Goal: Information Seeking & Learning: Learn about a topic

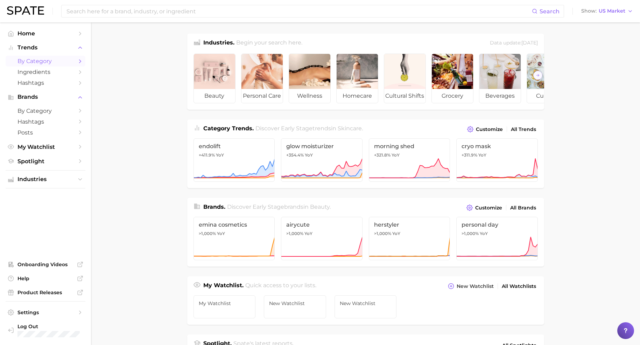
click at [52, 63] on span "by Category" at bounding box center [46, 61] width 56 height 7
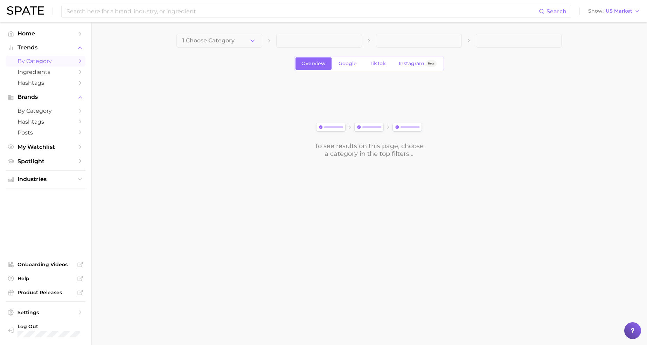
drag, startPoint x: 230, startPoint y: 33, endPoint x: 229, endPoint y: 39, distance: 5.4
click at [231, 34] on button "1. Choose Category" at bounding box center [219, 41] width 86 height 14
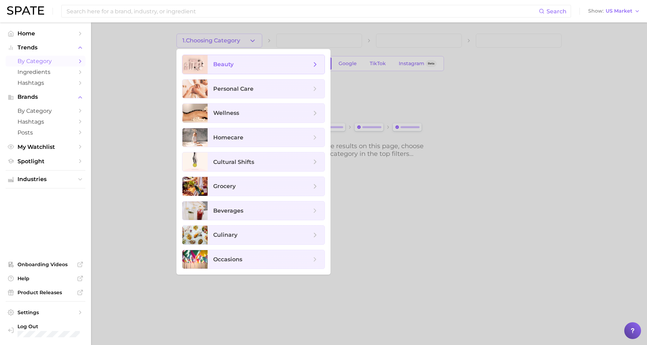
click at [229, 61] on span "beauty" at bounding box center [262, 65] width 98 height 8
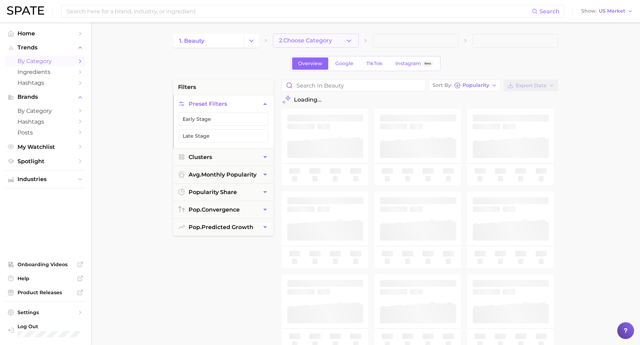
click at [293, 40] on span "2. Choose Category" at bounding box center [305, 40] width 53 height 6
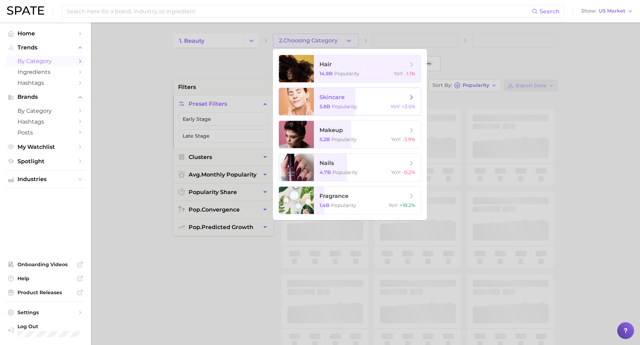
click at [345, 103] on span "Popularity" at bounding box center [344, 106] width 25 height 6
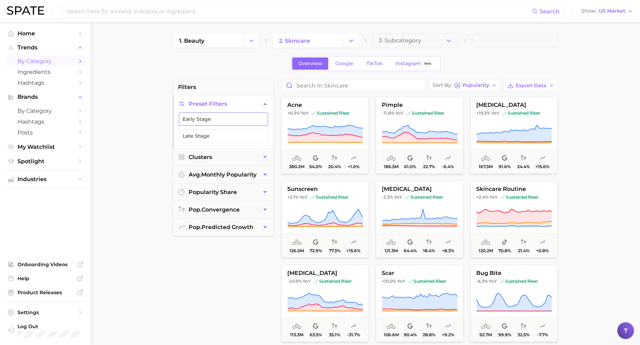
click at [232, 118] on button "Early Stage" at bounding box center [223, 118] width 89 height 13
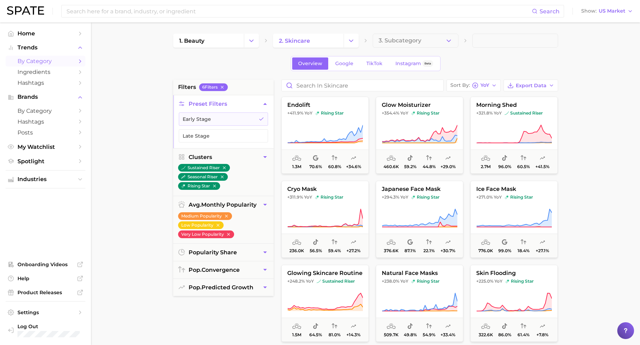
click at [573, 159] on main "1. beauty 2. skincare 3. Subcategory Overview Google TikTok Instagram Beta filt…" at bounding box center [365, 287] width 549 height 531
click at [41, 73] on span "Ingredients" at bounding box center [46, 72] width 56 height 7
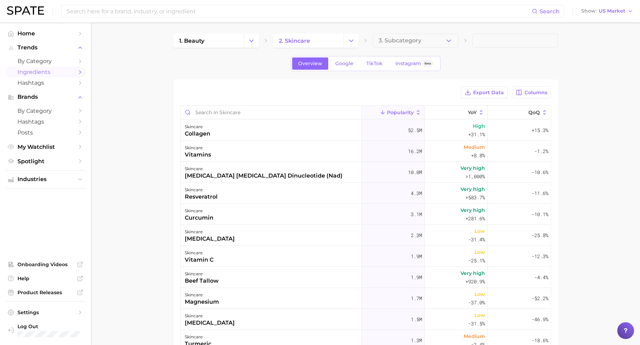
click at [218, 79] on div "Export Data Columns Popularity YoY QoQ skincare collagen 52.5m High +31.1% +15.…" at bounding box center [365, 268] width 385 height 378
click at [54, 61] on span "by Category" at bounding box center [46, 61] width 56 height 7
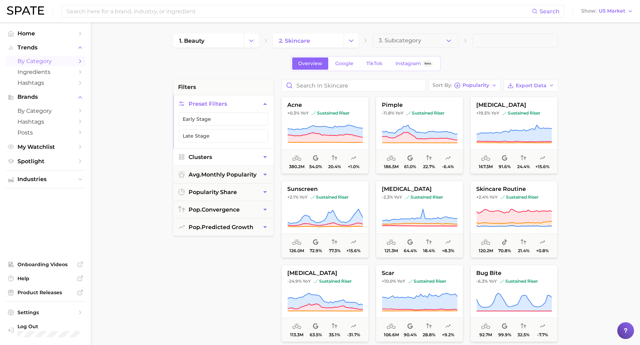
click at [188, 155] on button "Clusters" at bounding box center [223, 156] width 100 height 17
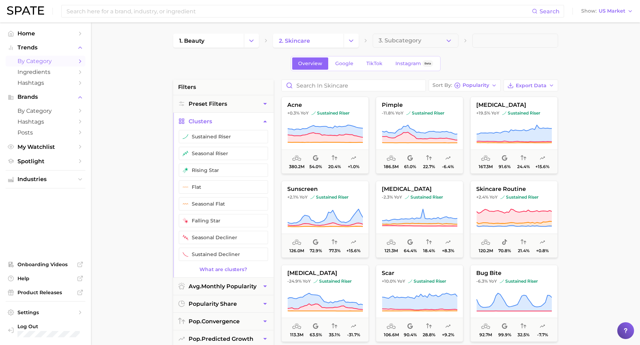
click at [108, 163] on main "1. beauty 2. skincare 3. Subcategory Overview Google TikTok Instagram Beta filt…" at bounding box center [365, 287] width 549 height 531
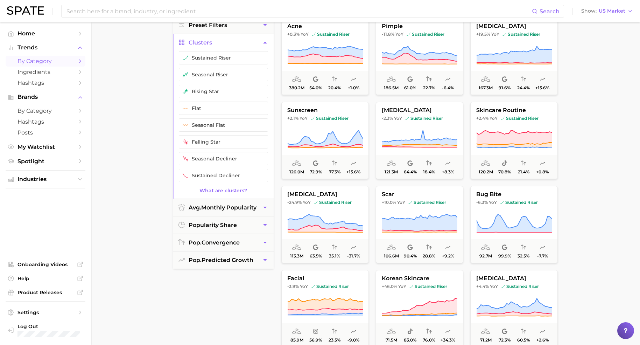
scroll to position [88, 0]
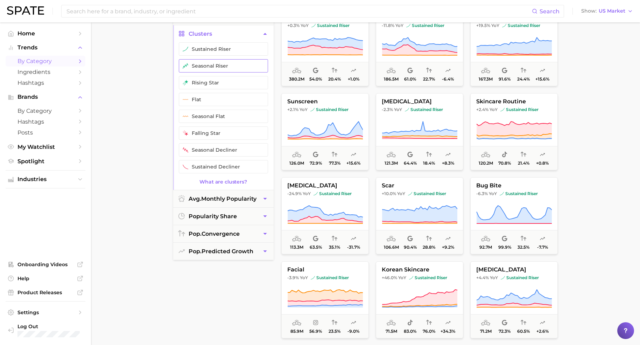
click at [188, 69] on button "seasonal riser" at bounding box center [223, 65] width 89 height 13
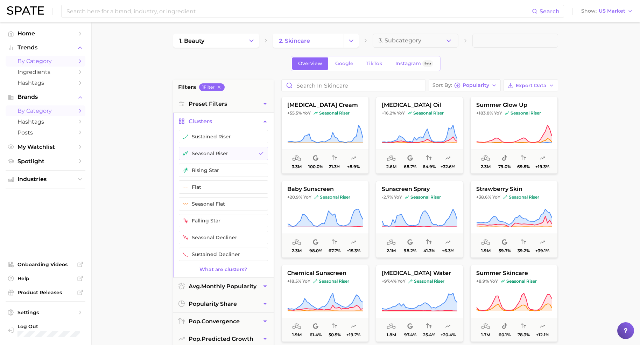
click at [39, 109] on span "by Category" at bounding box center [46, 110] width 56 height 7
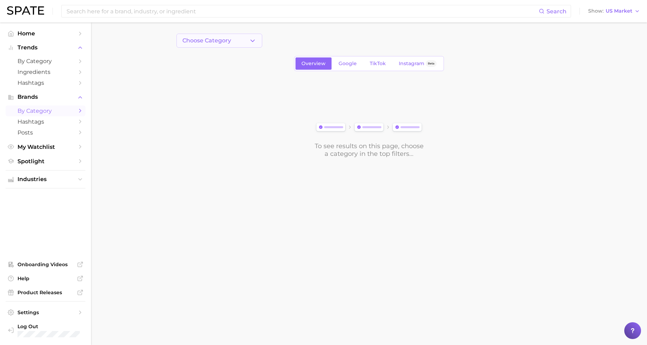
click at [230, 43] on span "Choose Category" at bounding box center [206, 40] width 49 height 6
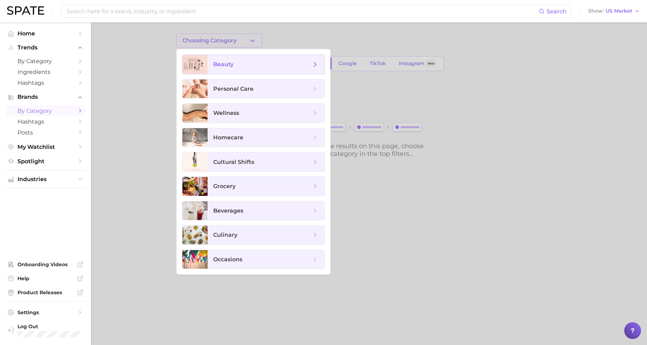
click at [221, 64] on span "beauty" at bounding box center [223, 64] width 20 height 7
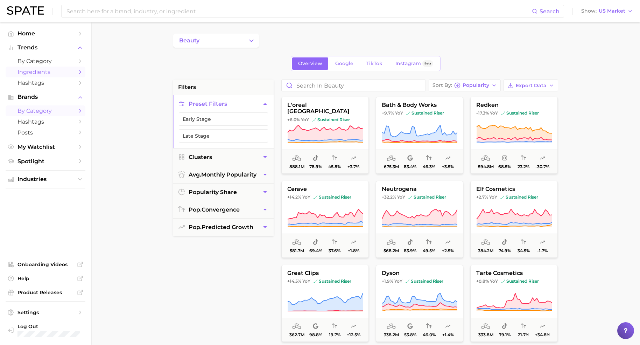
click at [63, 71] on span "Ingredients" at bounding box center [46, 72] width 56 height 7
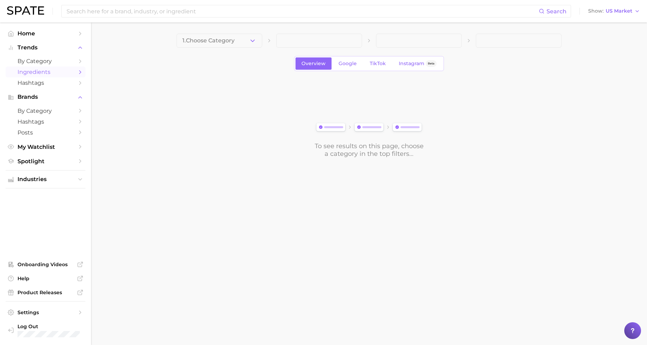
click at [238, 39] on button "1. Choose Category" at bounding box center [219, 41] width 86 height 14
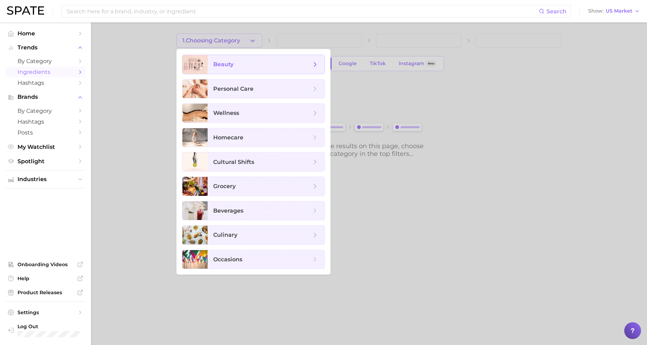
click at [230, 61] on span "beauty" at bounding box center [223, 64] width 20 height 7
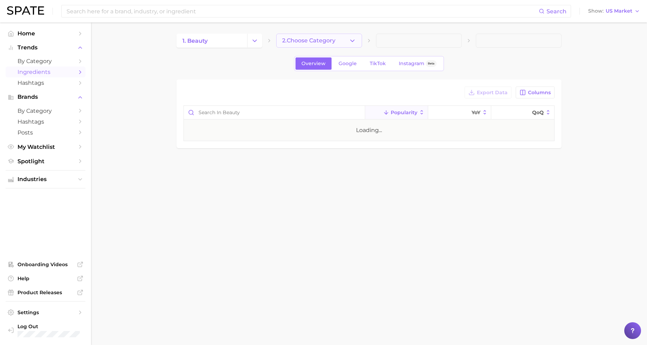
click at [286, 39] on span "2. Choose Category" at bounding box center [308, 40] width 53 height 6
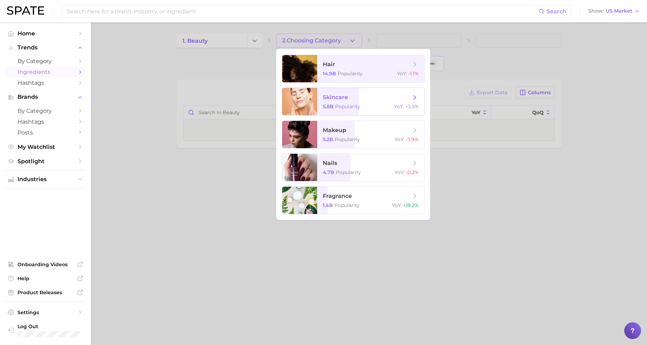
click at [314, 94] on div at bounding box center [299, 101] width 35 height 27
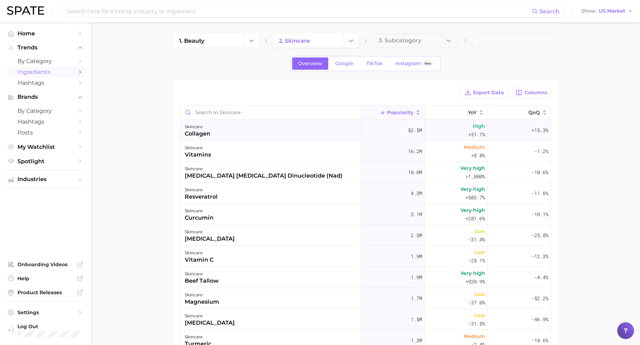
click at [228, 132] on div "skincare collagen" at bounding box center [271, 130] width 181 height 21
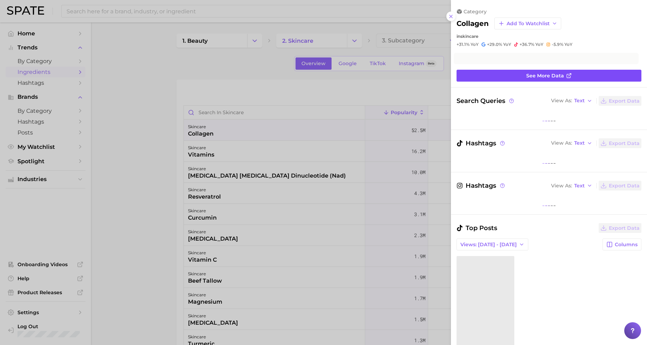
click at [512, 76] on link "See more data" at bounding box center [548, 76] width 185 height 12
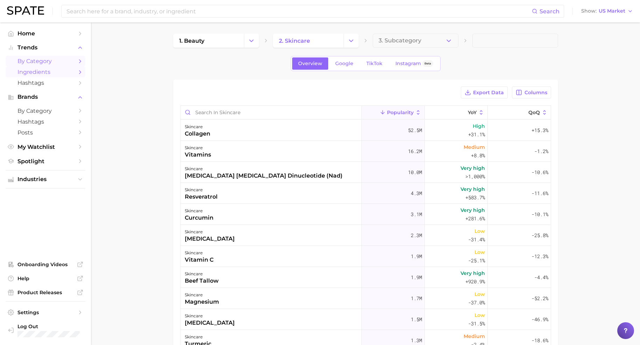
click at [44, 61] on span "by Category" at bounding box center [46, 61] width 56 height 7
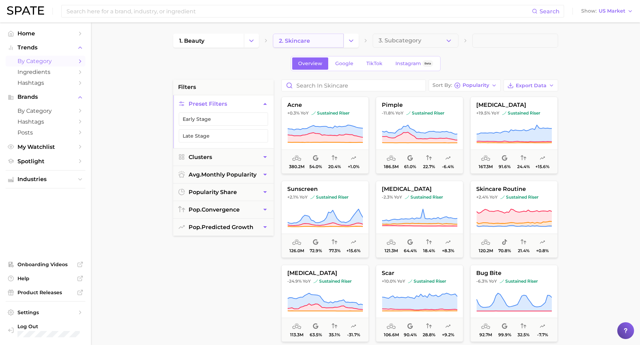
click at [283, 39] on span "2. skincare" at bounding box center [294, 40] width 31 height 7
click at [214, 67] on div "Overview Google TikTok Instagram Beta" at bounding box center [365, 63] width 385 height 15
click at [254, 106] on button "Preset Filters" at bounding box center [223, 103] width 100 height 17
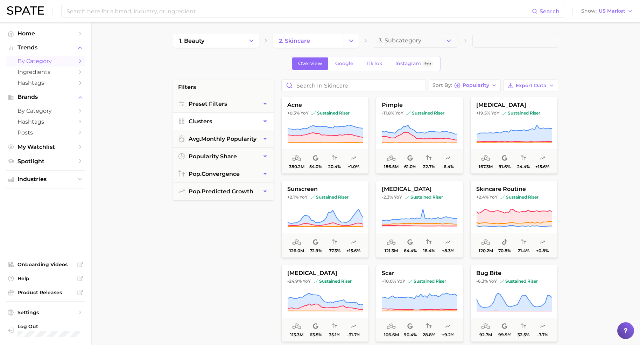
click at [261, 118] on icon "button" at bounding box center [264, 121] width 7 height 7
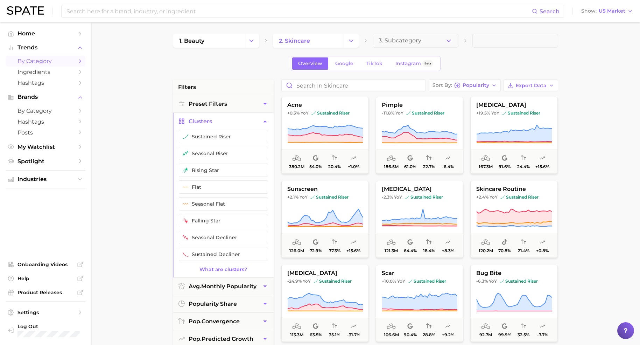
click at [261, 118] on icon "button" at bounding box center [264, 121] width 7 height 7
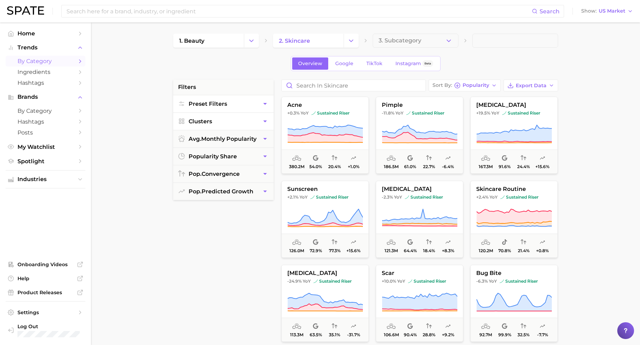
click at [258, 106] on button "Preset Filters" at bounding box center [223, 103] width 100 height 17
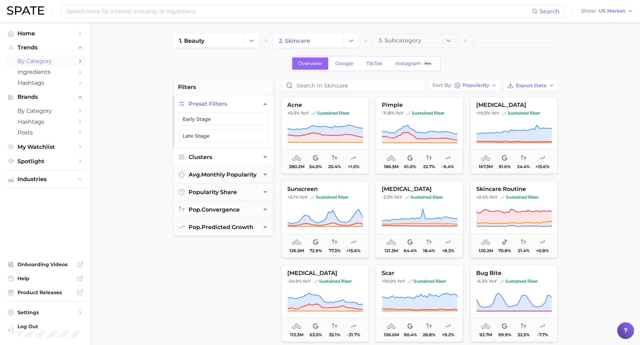
click at [258, 106] on button "Preset Filters" at bounding box center [223, 103] width 100 height 17
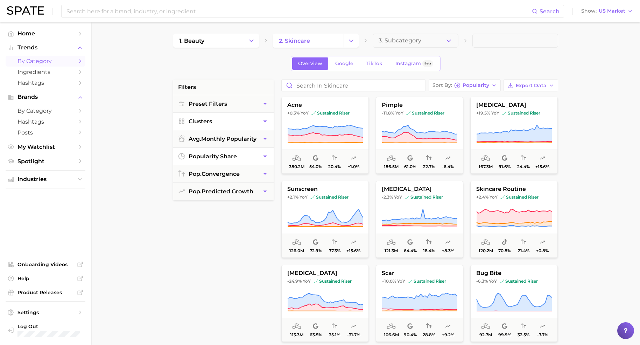
click at [257, 158] on button "popularity share" at bounding box center [223, 156] width 100 height 17
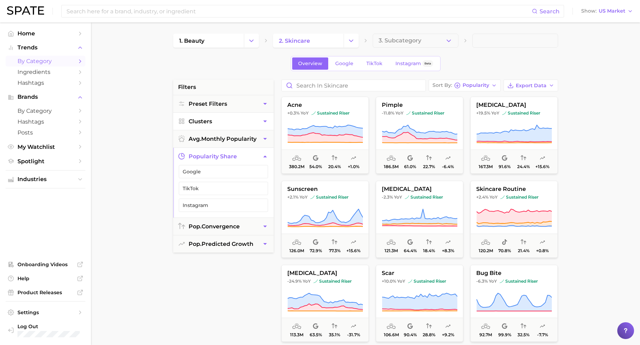
click at [257, 158] on button "popularity share" at bounding box center [223, 156] width 100 height 17
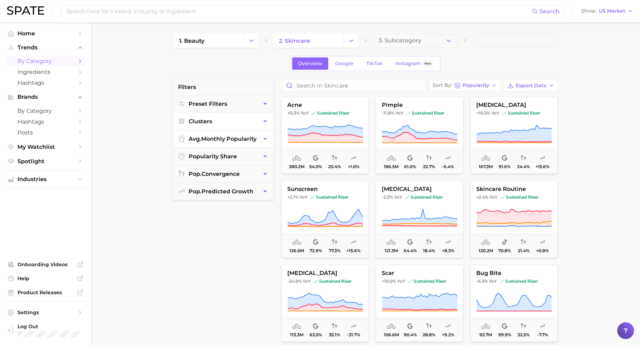
click at [253, 135] on span "avg. monthly popularity" at bounding box center [223, 138] width 68 height 7
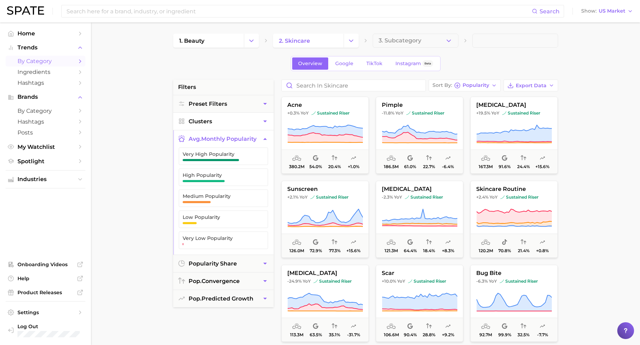
click at [259, 140] on button "avg. monthly popularity" at bounding box center [223, 138] width 100 height 17
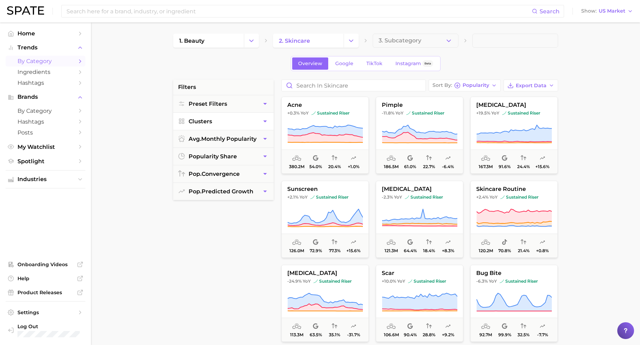
click at [186, 297] on div "filters Preset Filters Clusters avg. monthly popularity popularity share pop. c…" at bounding box center [223, 256] width 100 height 355
click at [104, 215] on main "1. beauty 2. skincare 3. Subcategory Overview Google TikTok Instagram Beta filt…" at bounding box center [365, 287] width 549 height 531
